Goal: Task Accomplishment & Management: Manage account settings

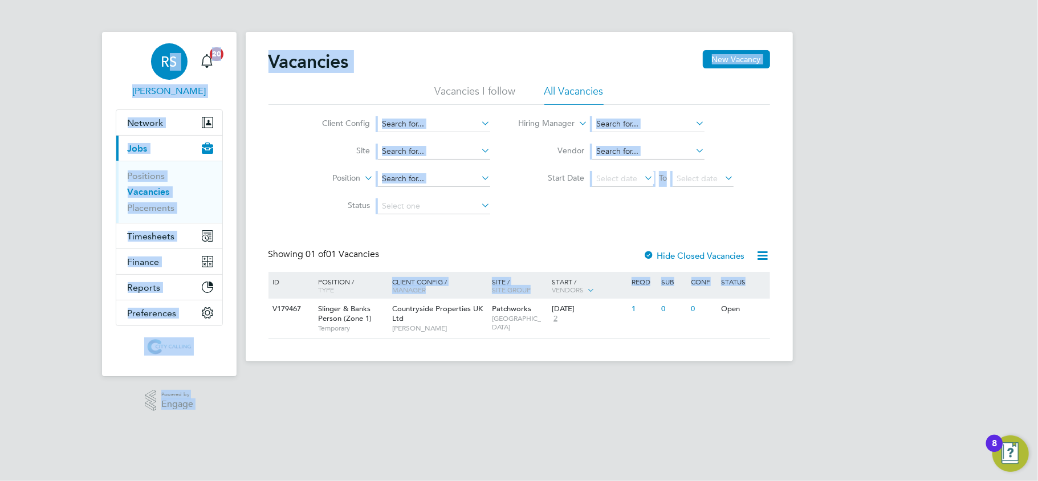
drag, startPoint x: 643, startPoint y: 364, endPoint x: 121, endPoint y: 51, distance: 608.4
click at [121, 51] on div "[PERSON_NAME] Notifications 20 Applications: Network Team Members Businesses Si…" at bounding box center [519, 190] width 1038 height 380
click at [121, 51] on link "[PERSON_NAME]" at bounding box center [169, 70] width 107 height 55
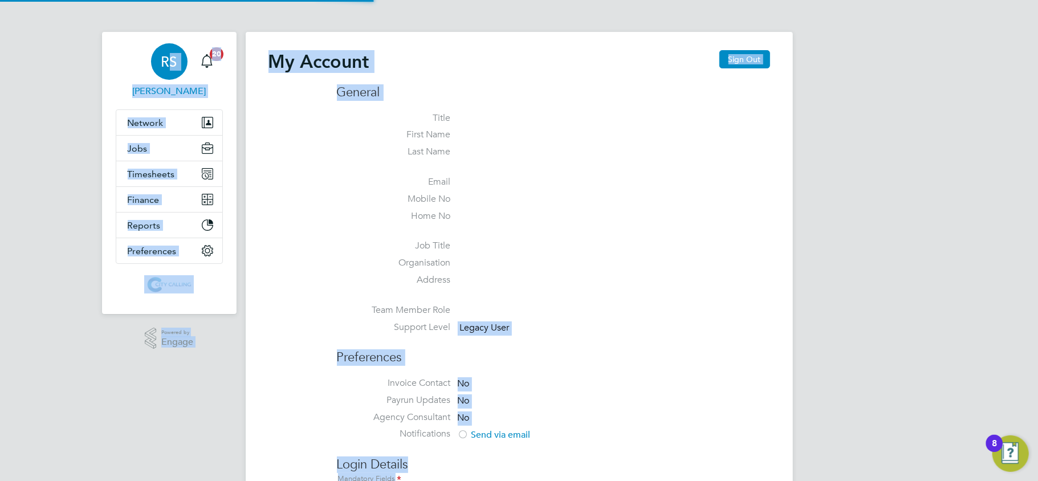
type input "[PERSON_NAME][EMAIL_ADDRESS][DOMAIN_NAME]"
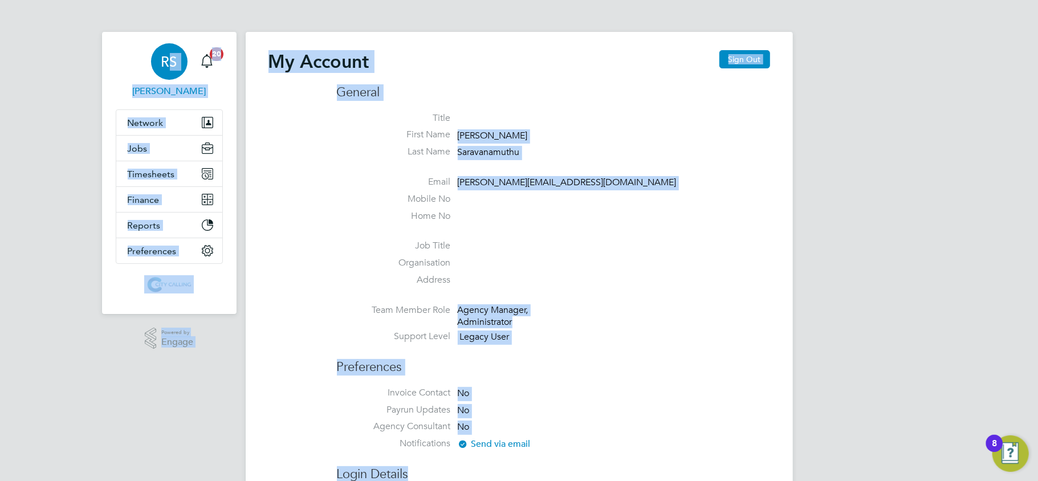
click at [169, 64] on span "RS" at bounding box center [169, 61] width 16 height 15
click at [628, 148] on li "Last Name [PERSON_NAME]" at bounding box center [553, 154] width 433 height 17
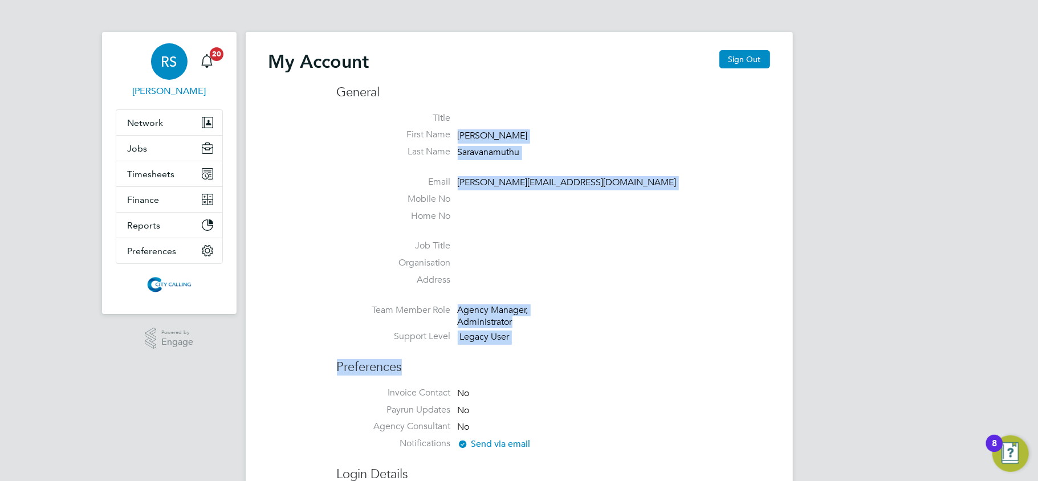
drag, startPoint x: 575, startPoint y: 164, endPoint x: 656, endPoint y: 363, distance: 214.1
click at [648, 340] on li "Support Level Legacy User" at bounding box center [553, 339] width 433 height 17
